Goal: Information Seeking & Learning: Learn about a topic

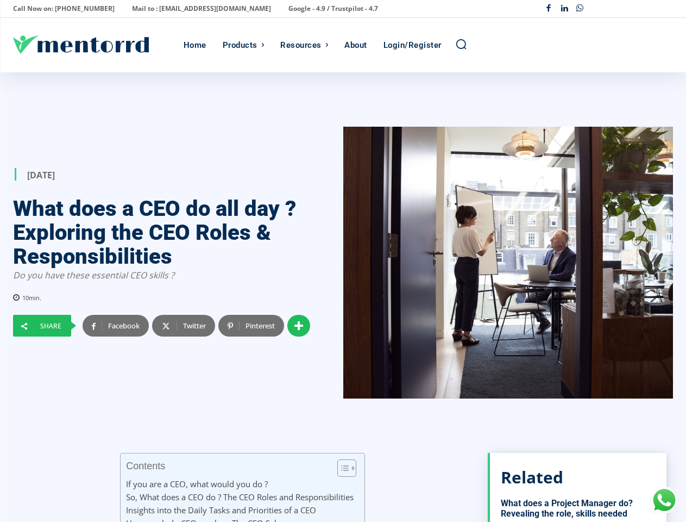
click at [343, 261] on div at bounding box center [508, 263] width 330 height 272
click at [60, 9] on p "Call Now on: [PHONE_NUMBER]" at bounding box center [64, 8] width 102 height 15
click at [172, 9] on p "Mail to : [EMAIL_ADDRESS][DOMAIN_NAME]" at bounding box center [201, 8] width 139 height 15
click at [289, 9] on p "Google - 4.9 / Trustpilot - 4.7" at bounding box center [334, 8] width 90 height 15
click at [607, 9] on div "Facebook Linkedin Whatsapp" at bounding box center [607, 9] width 132 height 16
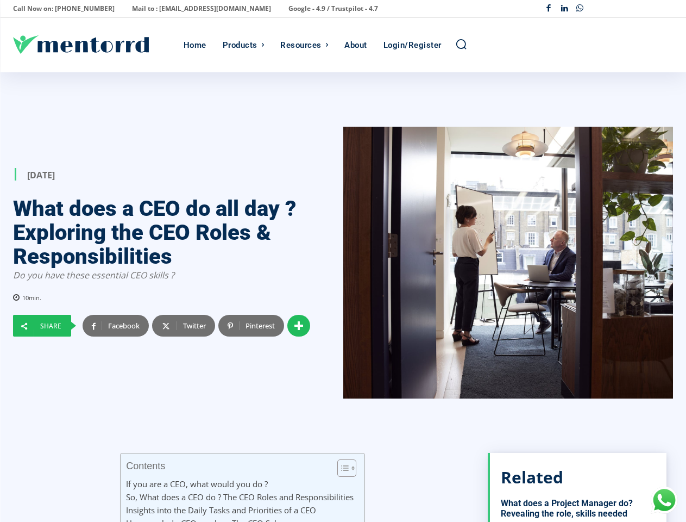
click at [243, 45] on div "Products" at bounding box center [240, 45] width 35 height 54
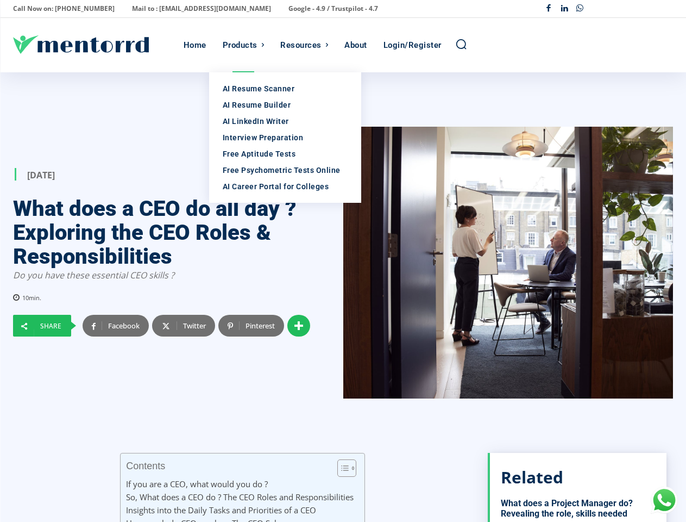
click at [304, 45] on div "Resources" at bounding box center [300, 45] width 41 height 54
click at [461, 45] on icon "Search" at bounding box center [461, 44] width 12 height 12
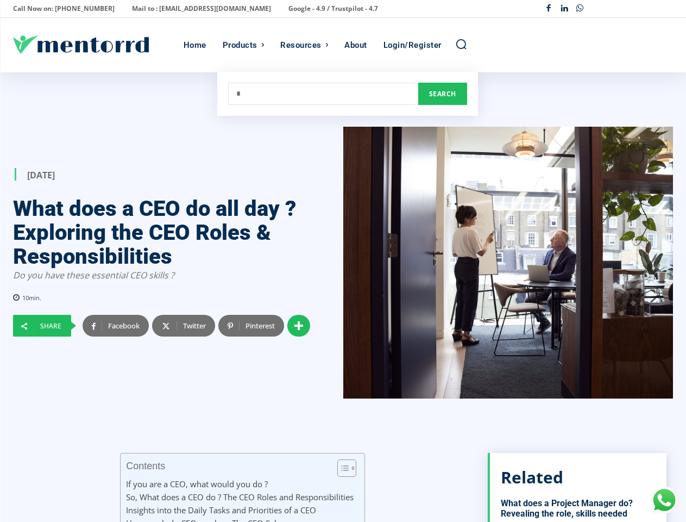
click at [343, 297] on div at bounding box center [508, 263] width 330 height 272
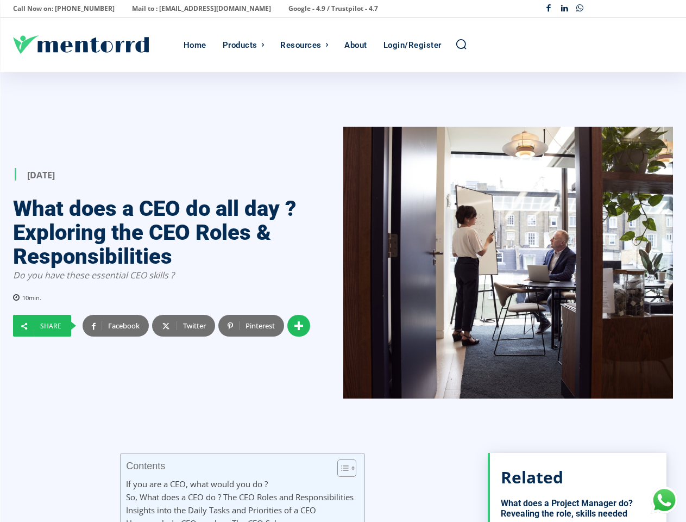
click at [343, 297] on div at bounding box center [508, 263] width 330 height 272
